Goal: Transaction & Acquisition: Subscribe to service/newsletter

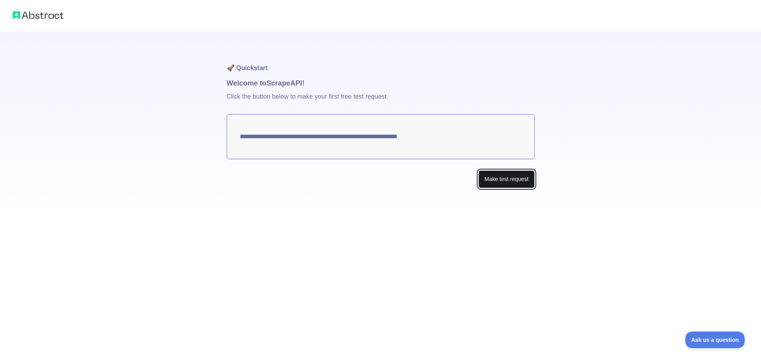
click at [513, 171] on button "Make test request" at bounding box center [507, 180] width 56 height 18
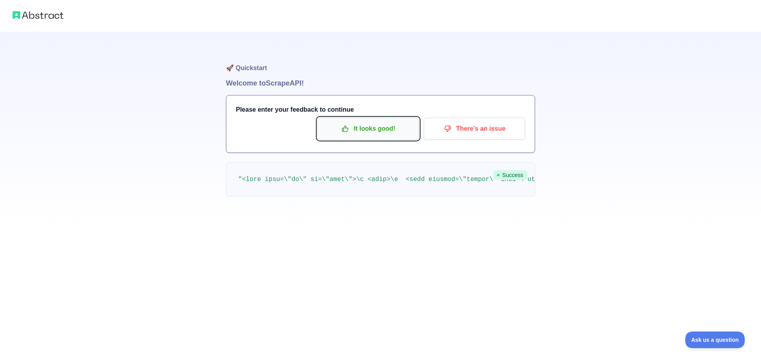
click at [349, 125] on icon "button" at bounding box center [345, 129] width 8 height 8
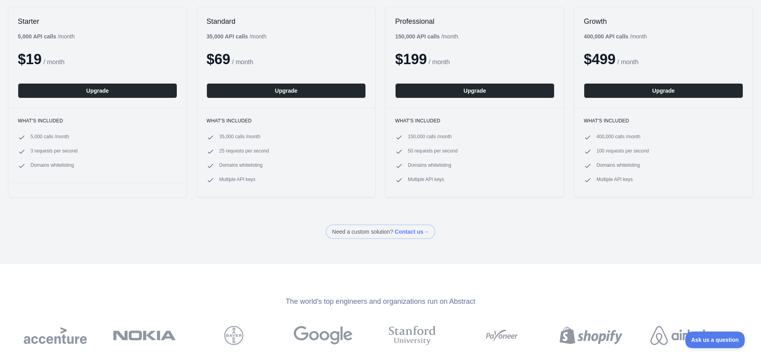
scroll to position [79, 0]
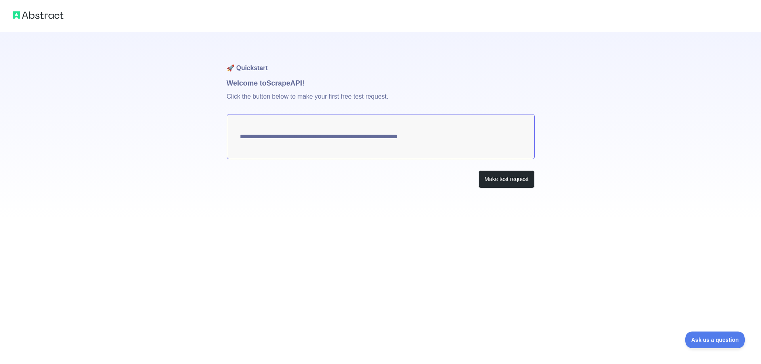
click at [47, 18] on img at bounding box center [38, 15] width 51 height 11
click at [47, 16] on img at bounding box center [38, 15] width 51 height 11
